Goal: Information Seeking & Learning: Learn about a topic

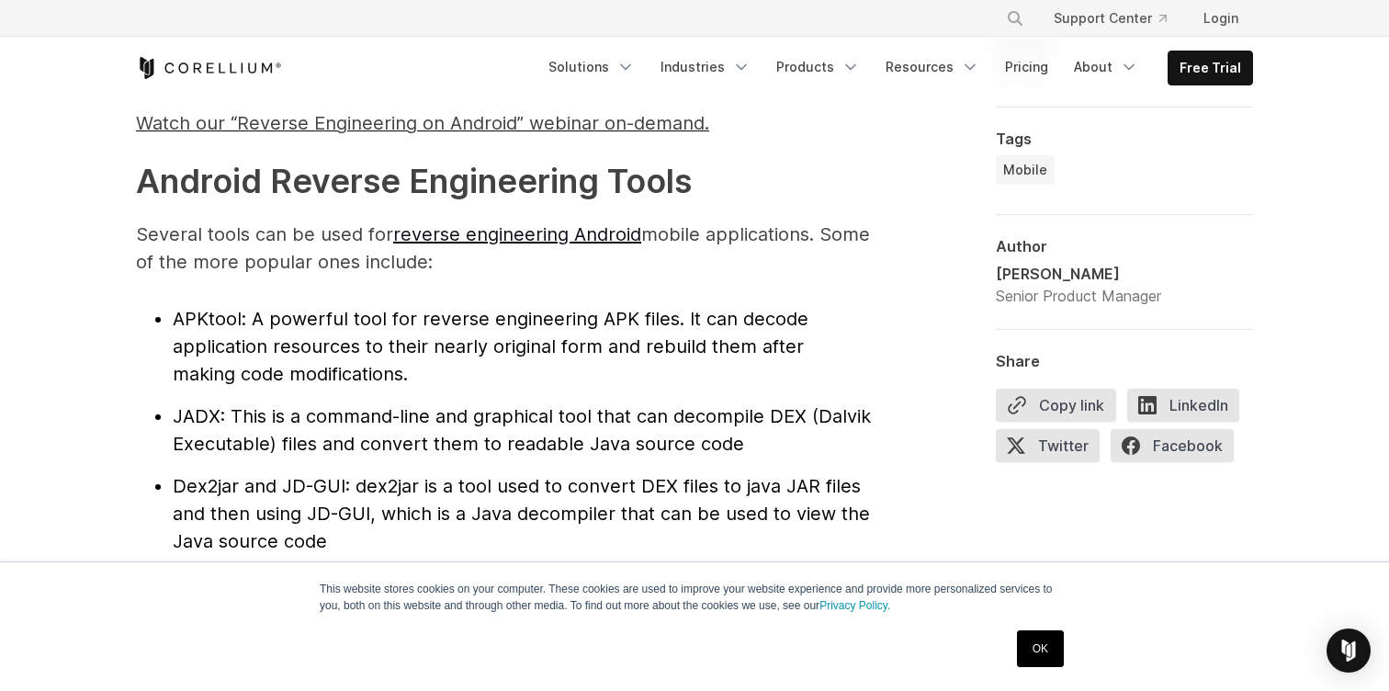
scroll to position [1916, 0]
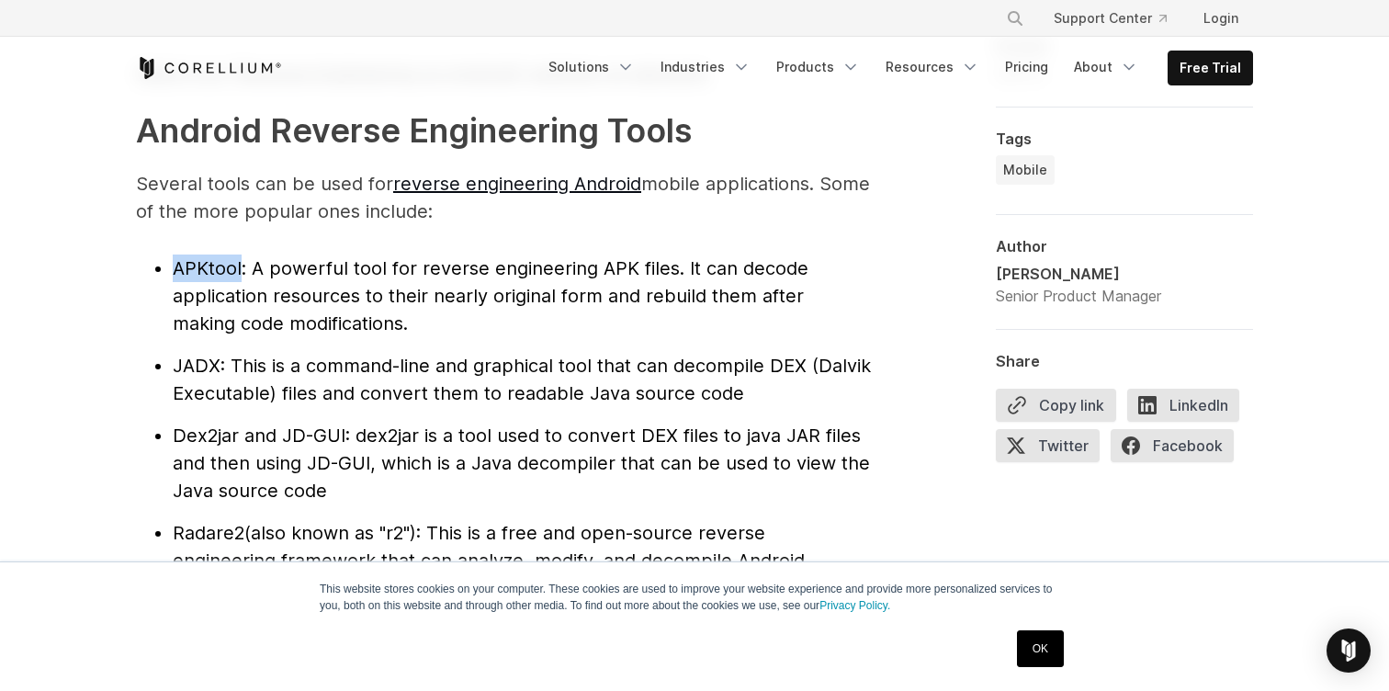
drag, startPoint x: 243, startPoint y: 266, endPoint x: 171, endPoint y: 266, distance: 71.7
click at [171, 266] on ul "APKtool : A powerful tool for reverse engineering APK files. It can decode appl…" at bounding box center [503, 476] width 735 height 445
copy span "APKtool"
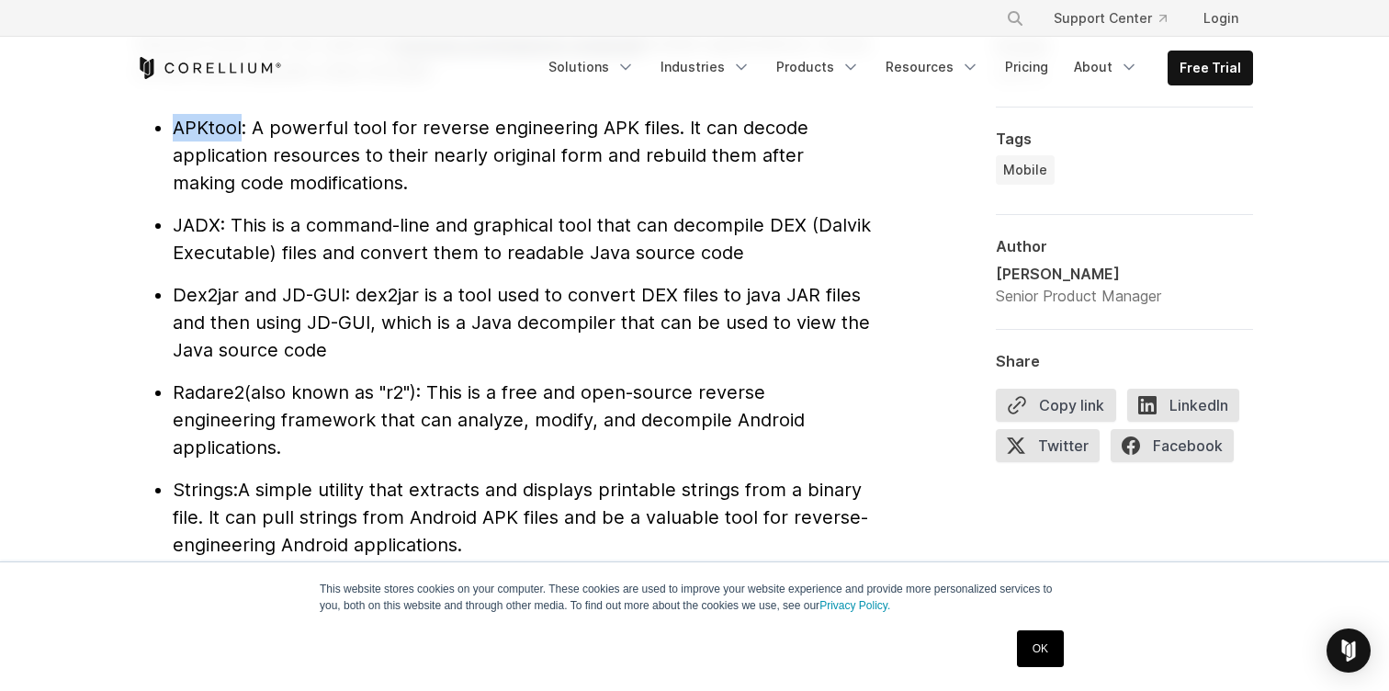
scroll to position [2025, 0]
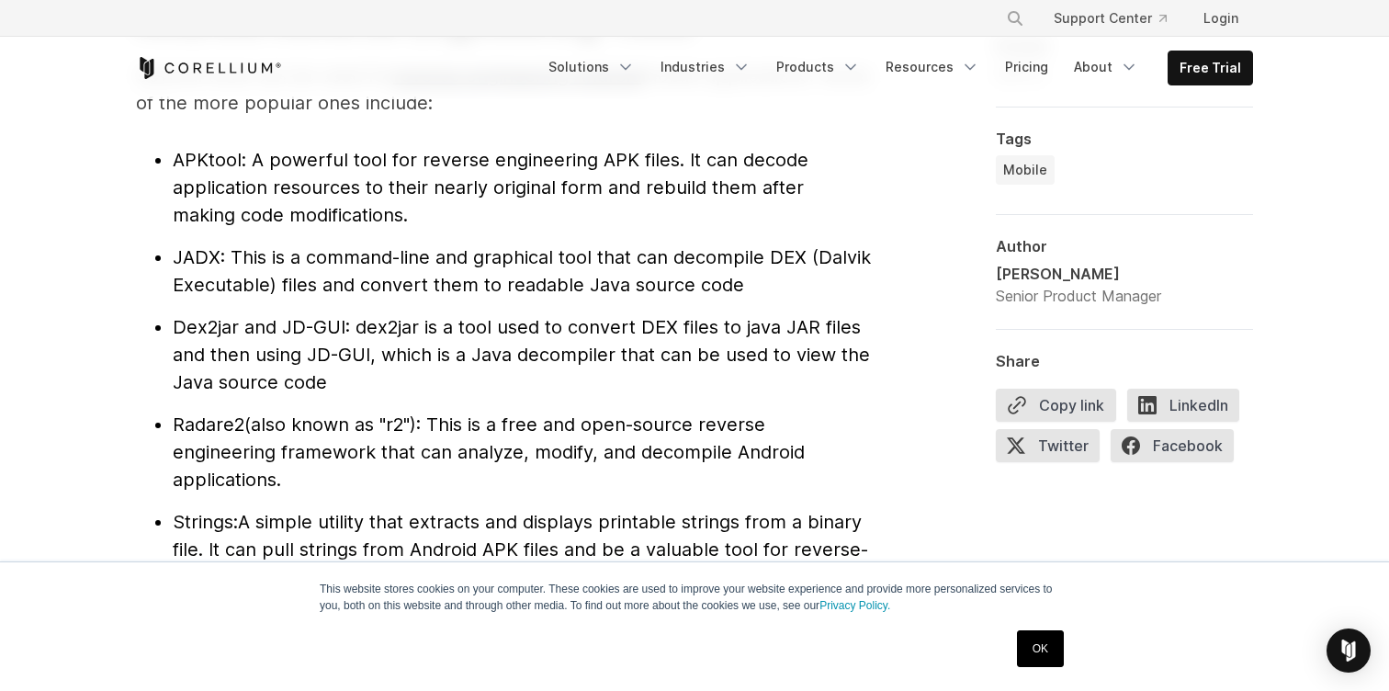
click at [440, 243] on li "JADX : This is a command-line and graphical tool that can decompile DEX (Dalvik…" at bounding box center [522, 270] width 698 height 55
click at [216, 157] on span "APKtool" at bounding box center [207, 160] width 69 height 22
copy span "APKtool"
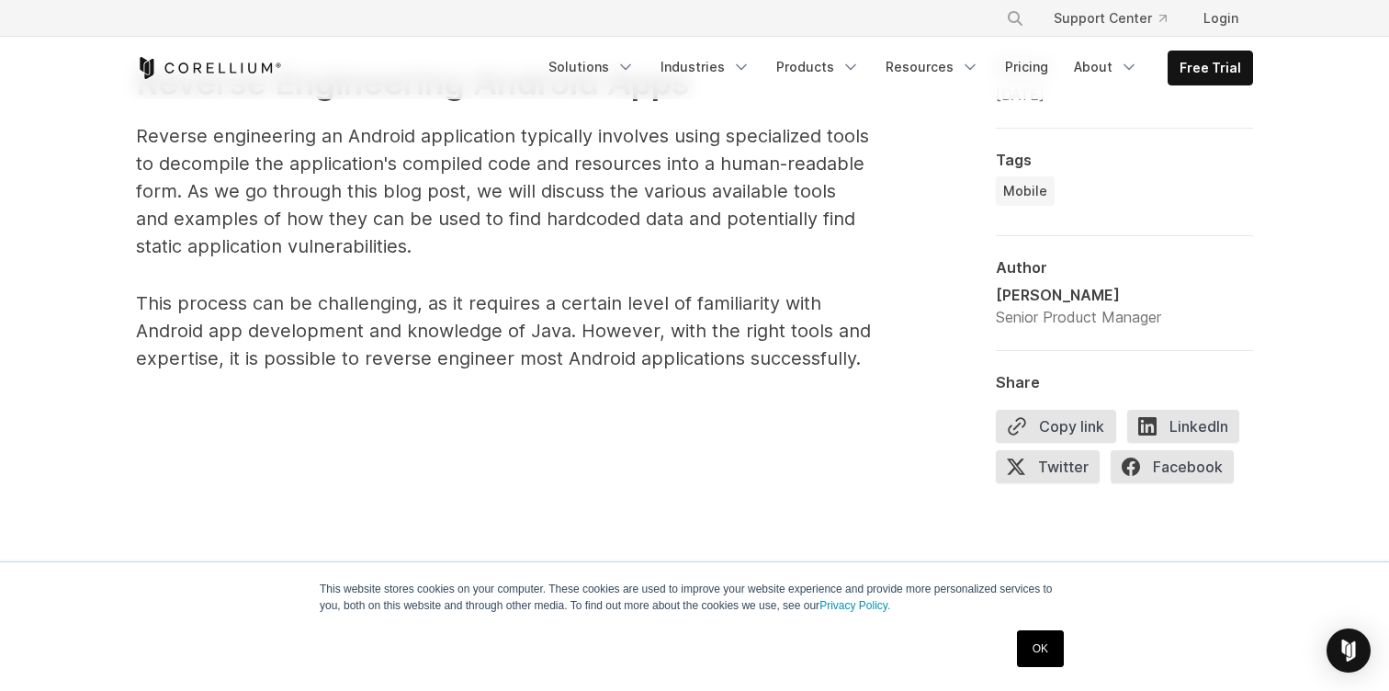
scroll to position [0, 0]
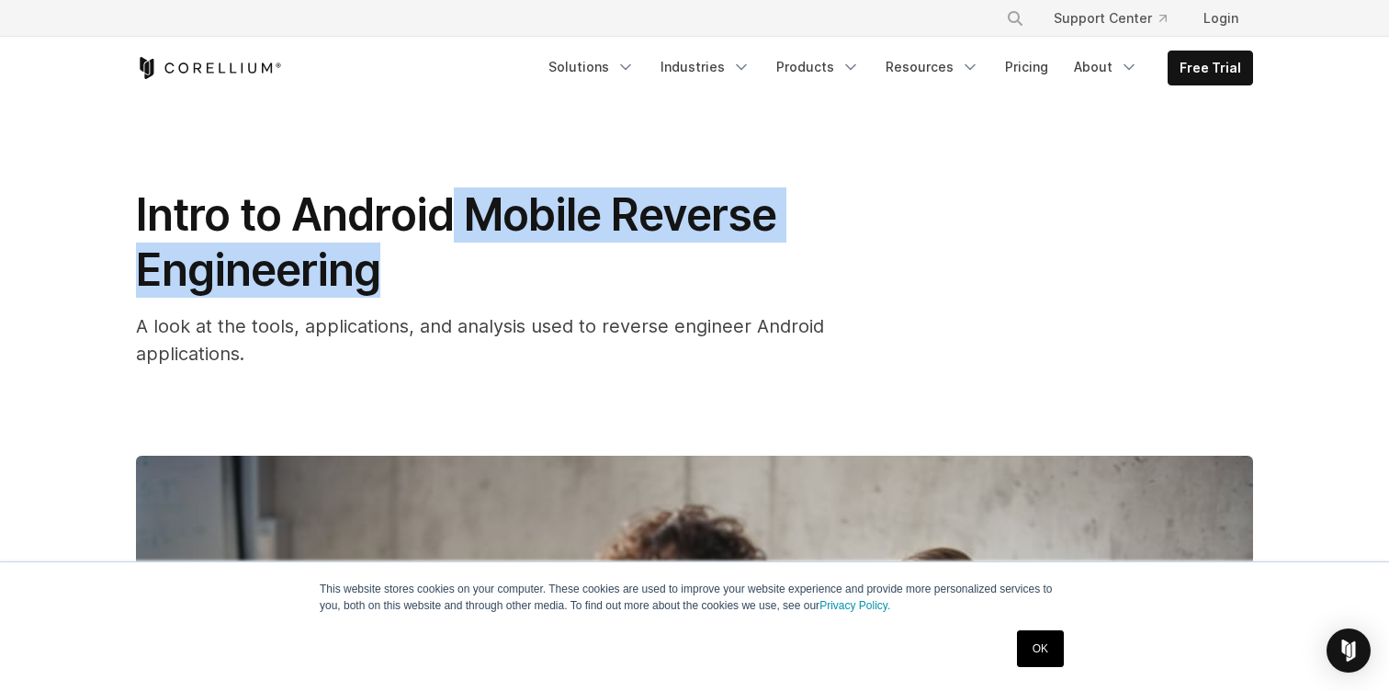
drag, startPoint x: 511, startPoint y: 254, endPoint x: 459, endPoint y: 219, distance: 62.2
click at [459, 219] on h1 "Intro to Android Mobile Reverse Engineering" at bounding box center [503, 242] width 735 height 110
copy span "Mobile Reverse Engineering"
